Goal: Task Accomplishment & Management: Manage account settings

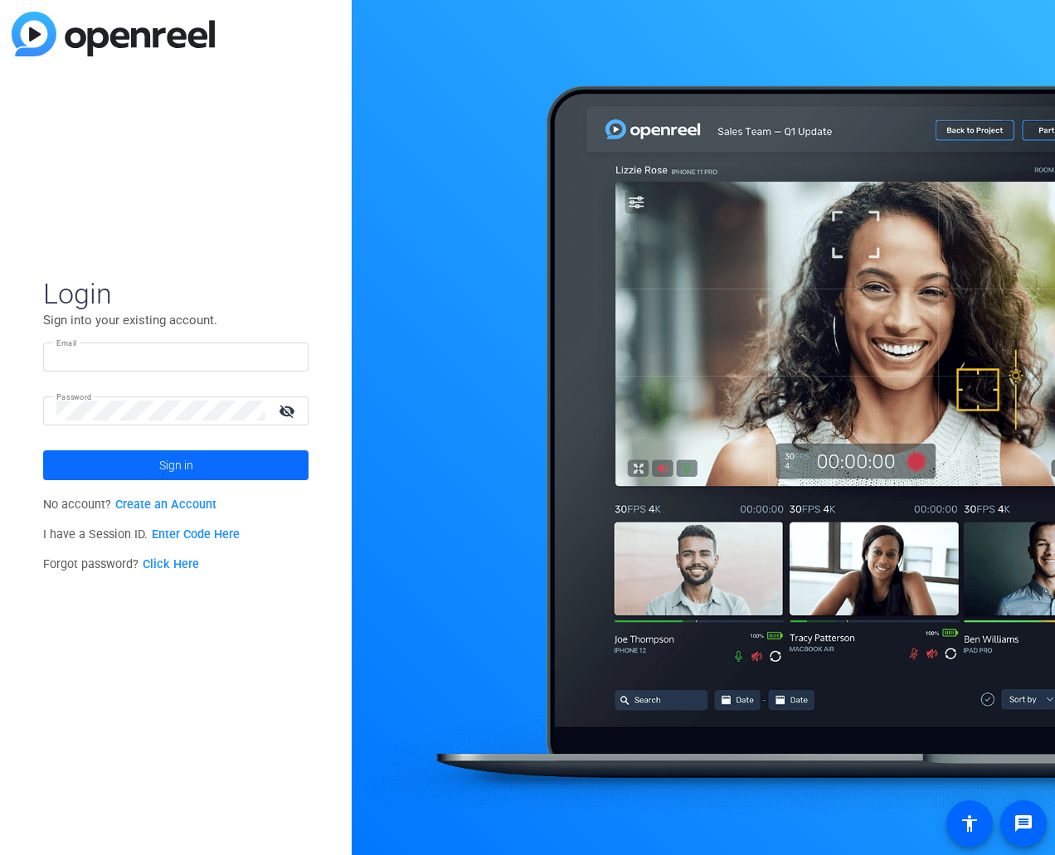
type input "[PERSON_NAME][EMAIL_ADDRESS][PERSON_NAME][DOMAIN_NAME]"
click at [216, 450] on span at bounding box center [175, 465] width 265 height 40
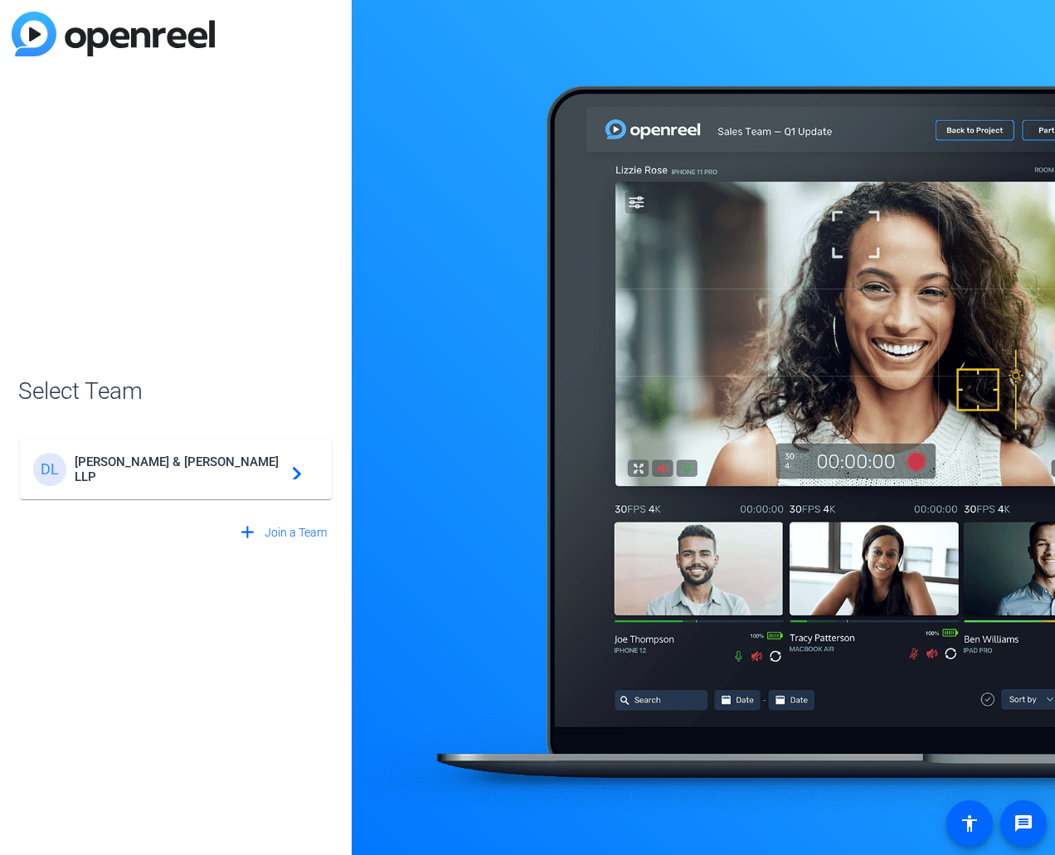
click at [220, 464] on span "[PERSON_NAME] & [PERSON_NAME] LLP" at bounding box center [178, 469] width 207 height 30
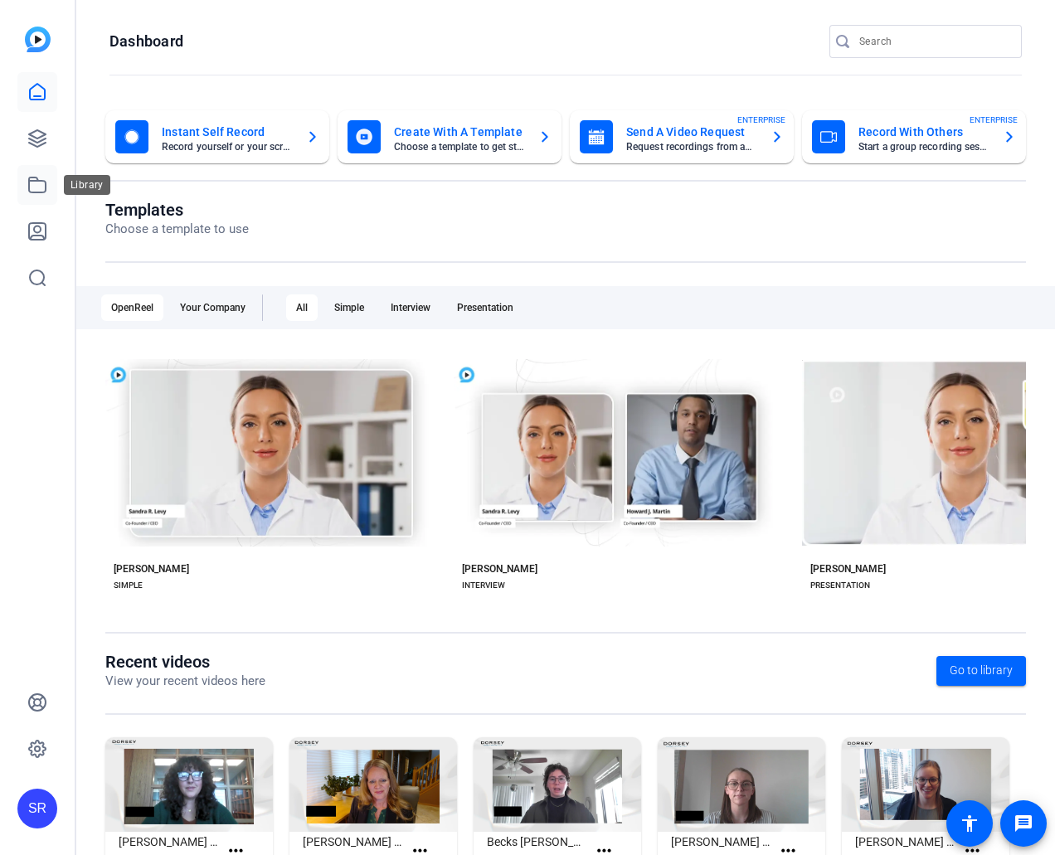
click at [45, 193] on icon at bounding box center [37, 185] width 20 height 20
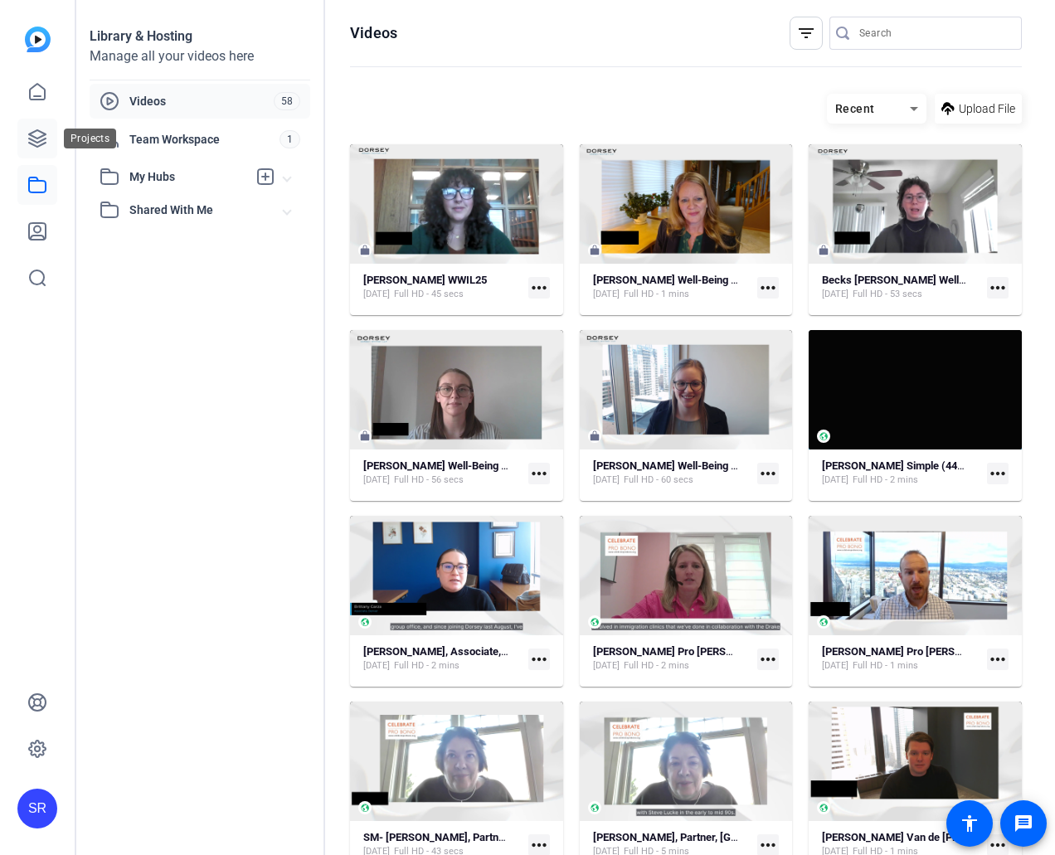
click at [48, 144] on link at bounding box center [37, 139] width 40 height 40
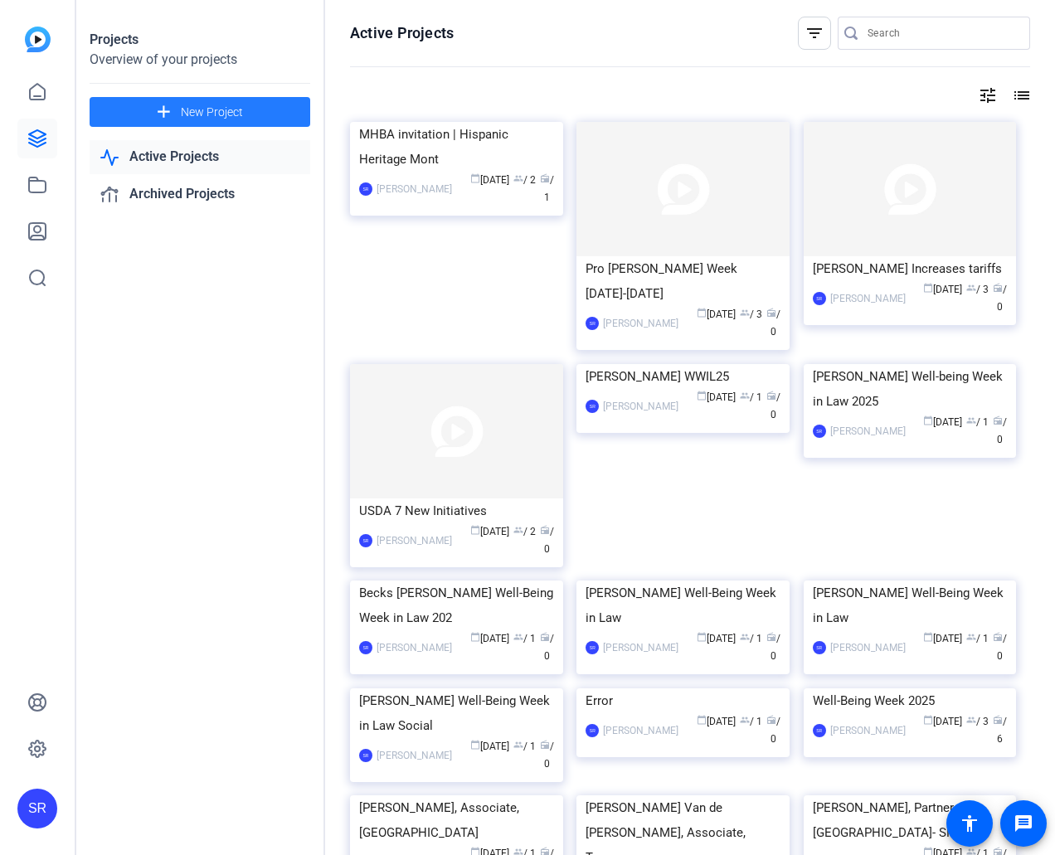
click at [282, 102] on span at bounding box center [200, 112] width 221 height 40
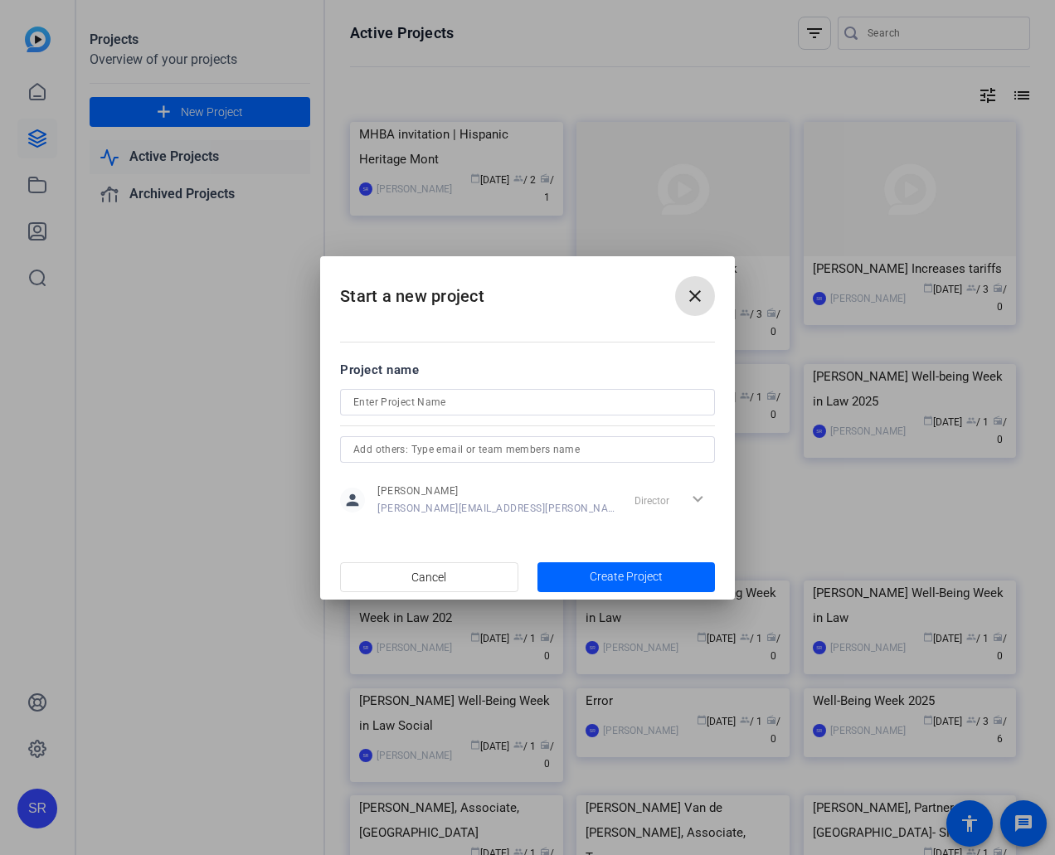
click at [620, 407] on input at bounding box center [527, 402] width 348 height 20
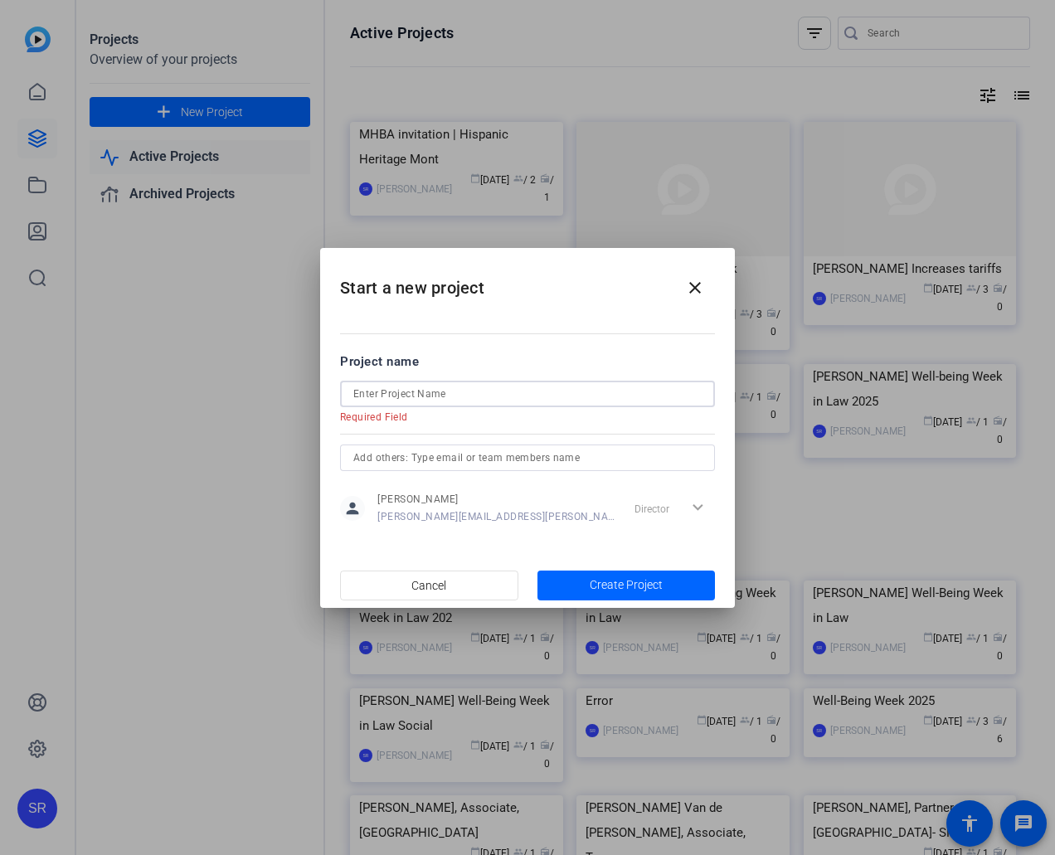
paste input "Will the Real OpenAI Please Stand Up?"
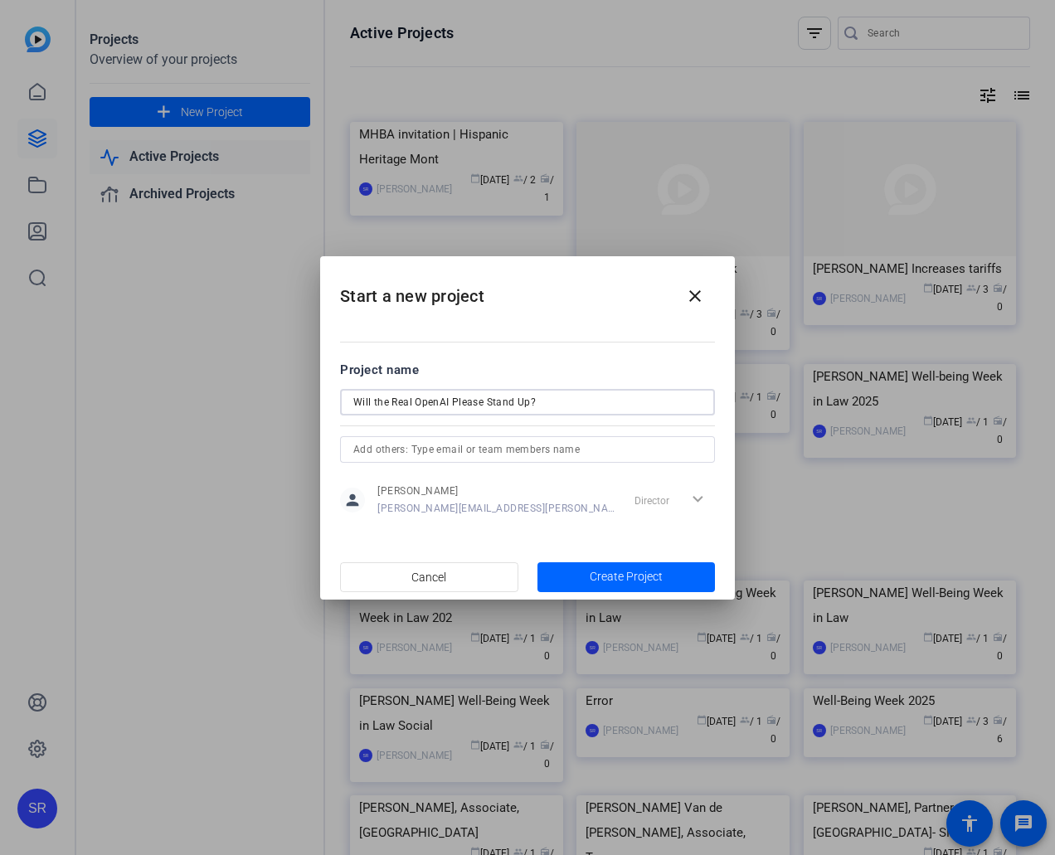
click at [357, 406] on input "Will the Real OpenAI Please Stand Up?" at bounding box center [527, 402] width 348 height 20
type input "TMCA: Will the Real OpenAI Please Stand Up?"
click at [639, 574] on span "Create Project" at bounding box center [626, 576] width 73 height 17
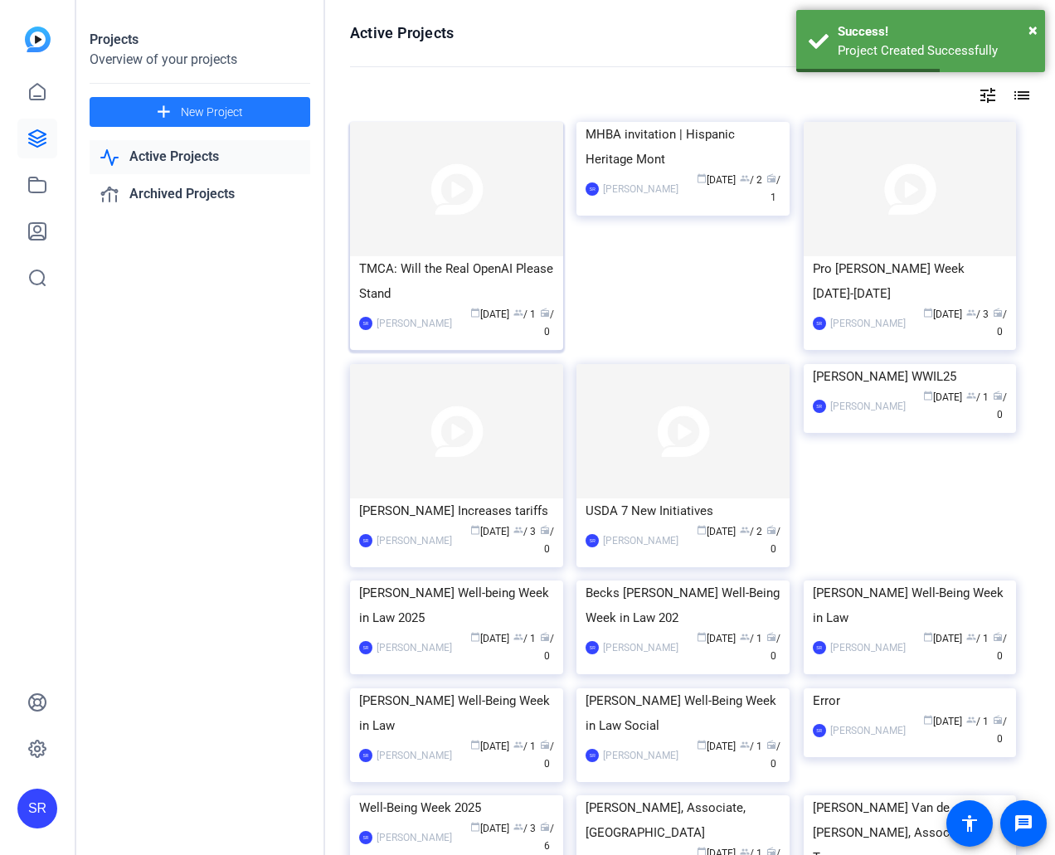
click at [521, 292] on div "TMCA: Will the Real OpenAI Please Stand" at bounding box center [456, 281] width 195 height 50
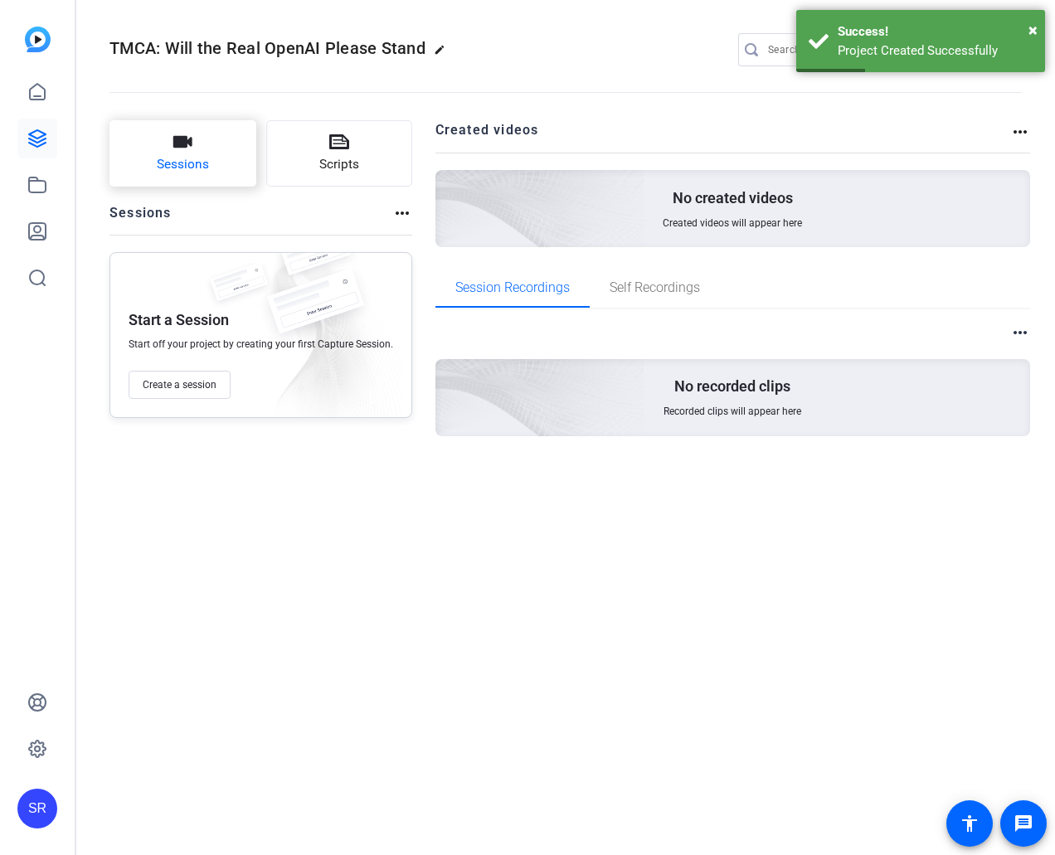
click at [184, 151] on icon "button" at bounding box center [183, 142] width 20 height 20
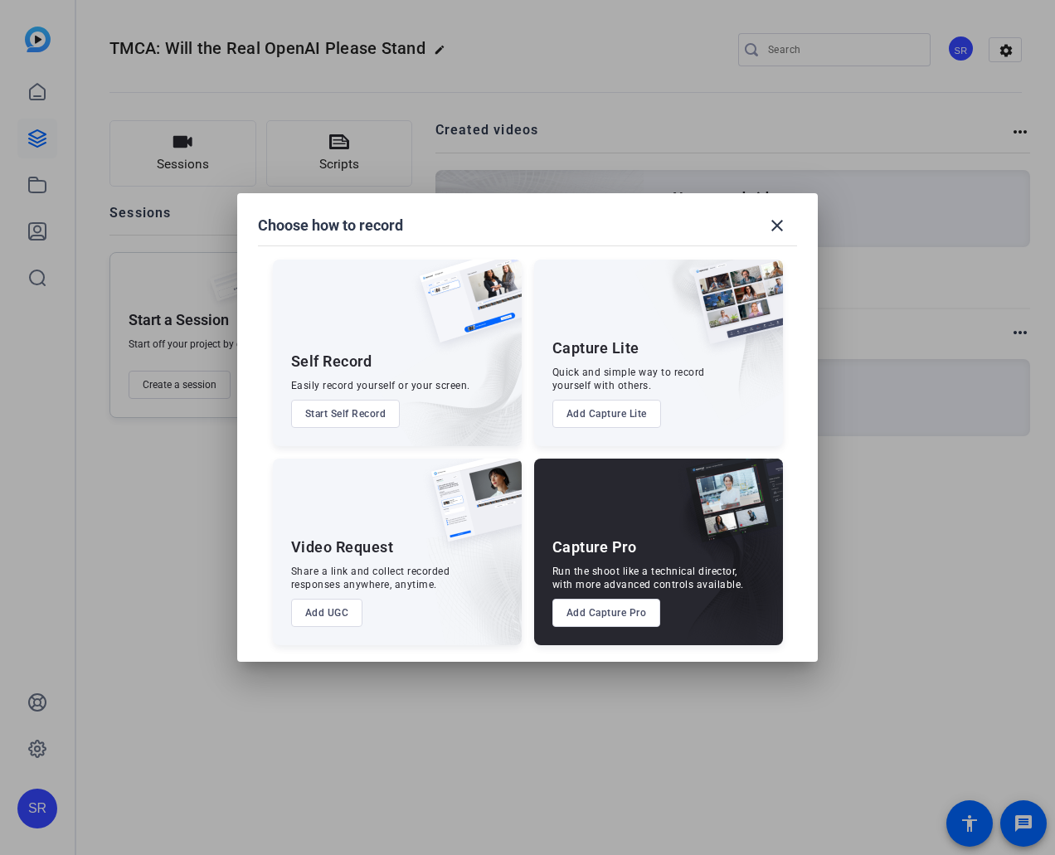
click at [347, 611] on button "Add UGC" at bounding box center [327, 613] width 72 height 28
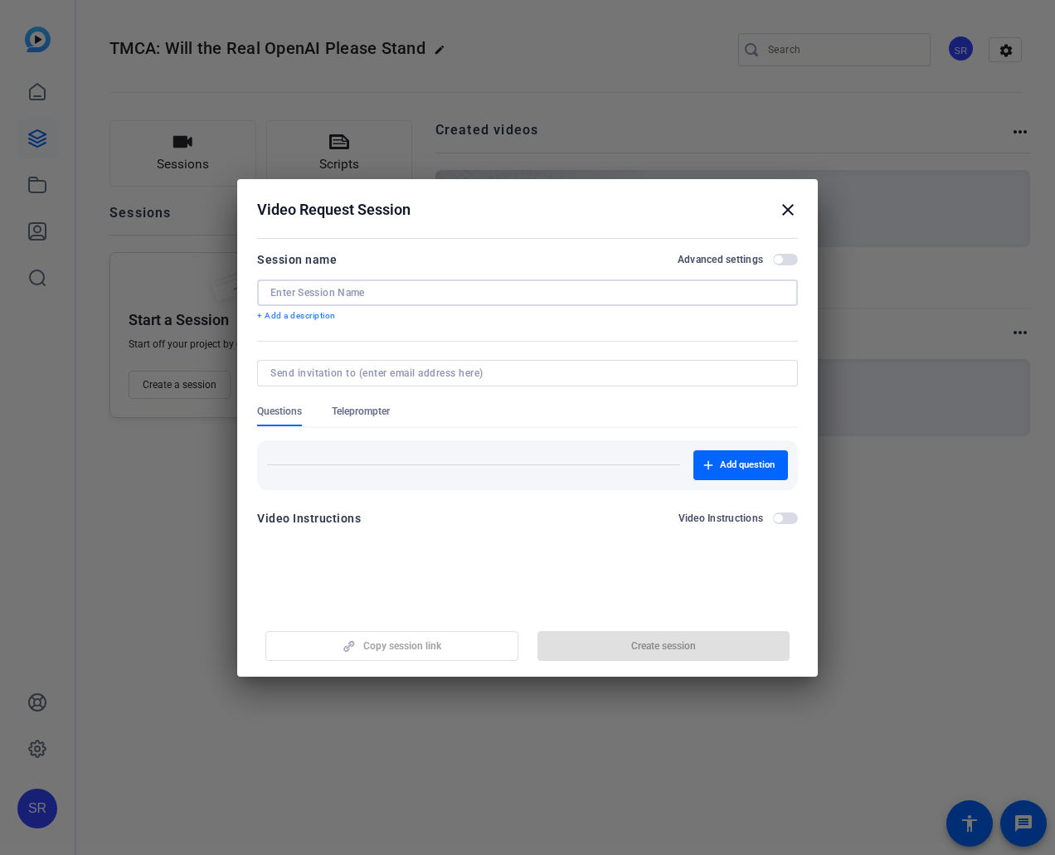
click at [464, 299] on input at bounding box center [527, 292] width 514 height 13
click at [436, 372] on input at bounding box center [524, 373] width 508 height 13
click at [542, 283] on div "TMCA Blog" at bounding box center [527, 292] width 514 height 27
click at [540, 288] on input "TMCA Blog" at bounding box center [527, 292] width 514 height 13
paste input "Will the Real OpenAI Please Stand Up?"
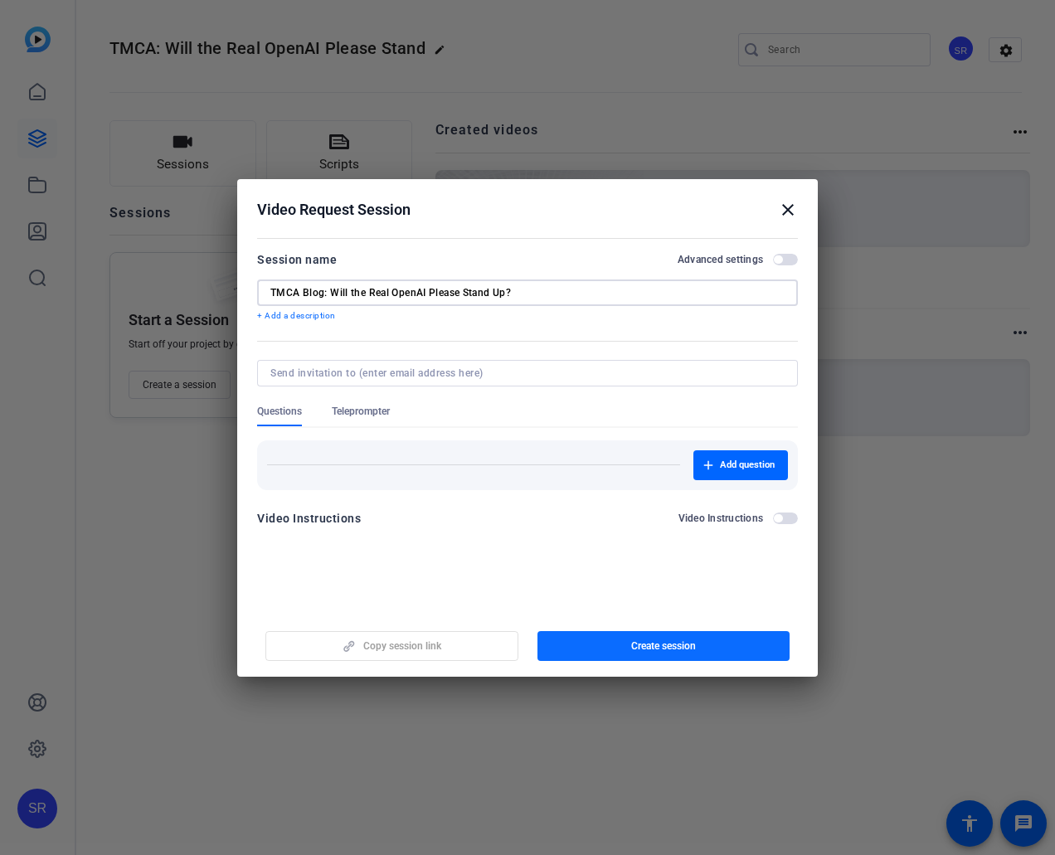
type input "TMCA Blog: Will the Real OpenAI Please Stand Up?"
click at [656, 637] on span "button" at bounding box center [663, 646] width 253 height 40
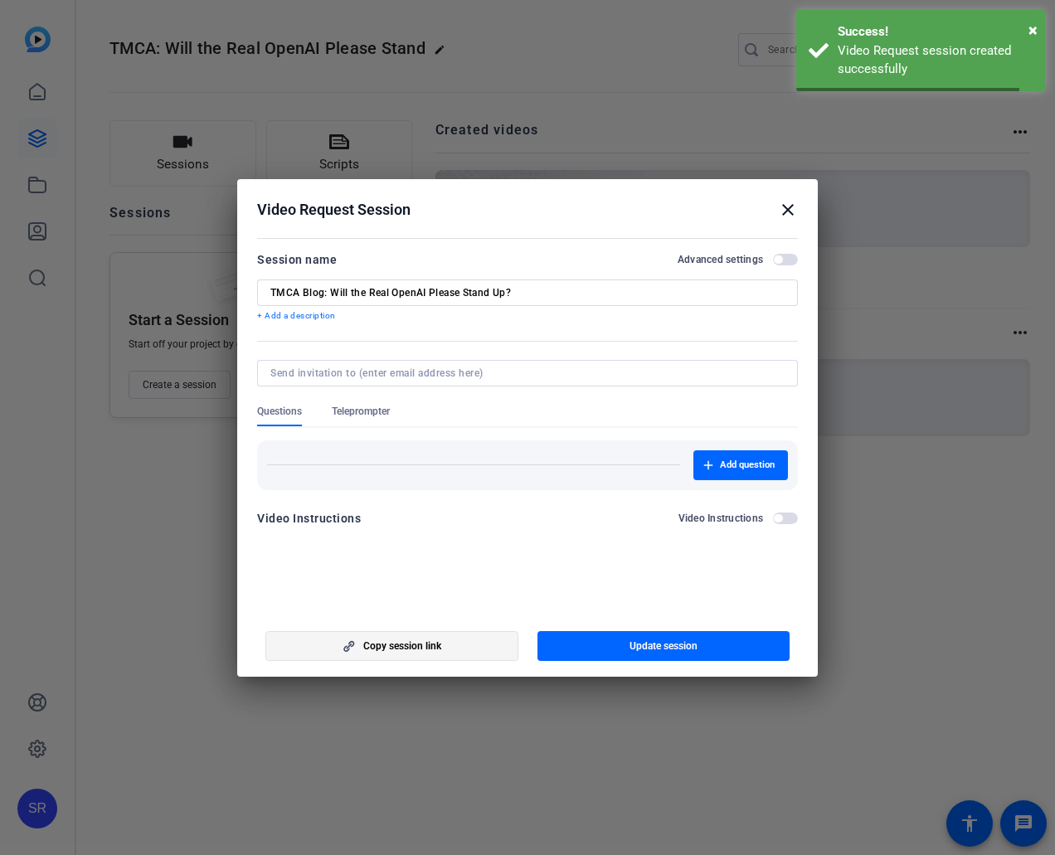
click at [439, 660] on span "button" at bounding box center [391, 646] width 251 height 40
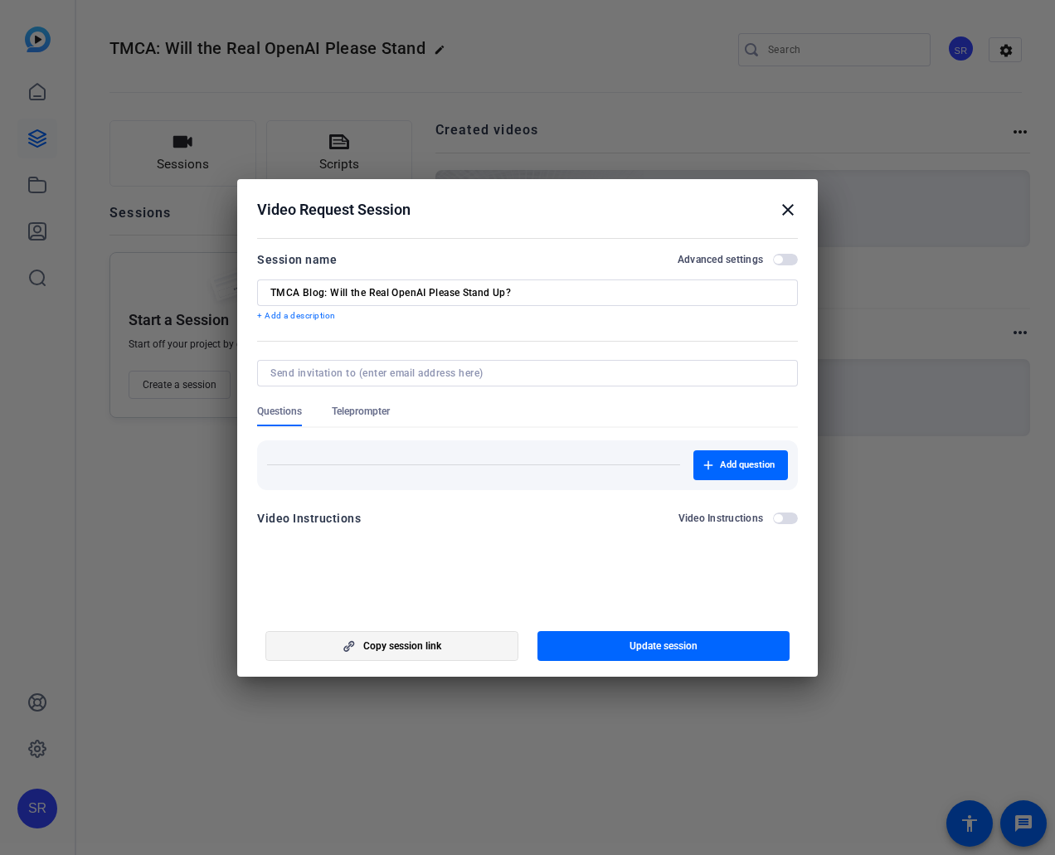
click at [450, 646] on span "button" at bounding box center [391, 646] width 251 height 40
